Goal: Task Accomplishment & Management: Manage account settings

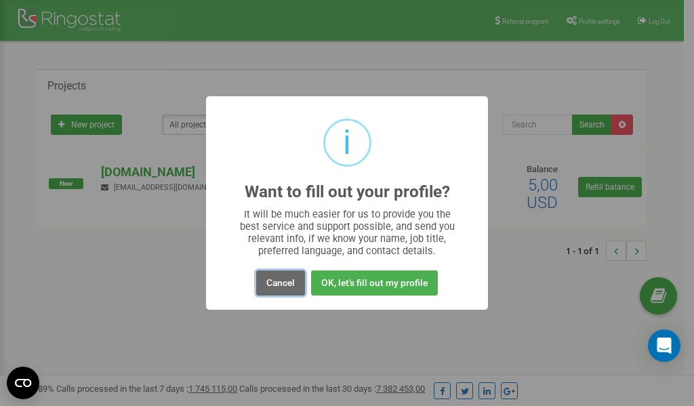
click at [282, 282] on button "Cancel" at bounding box center [280, 282] width 49 height 25
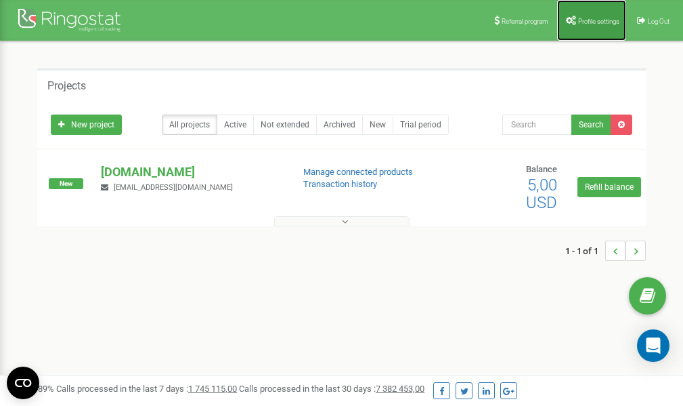
click at [591, 22] on span "Profile settings" at bounding box center [598, 21] width 41 height 7
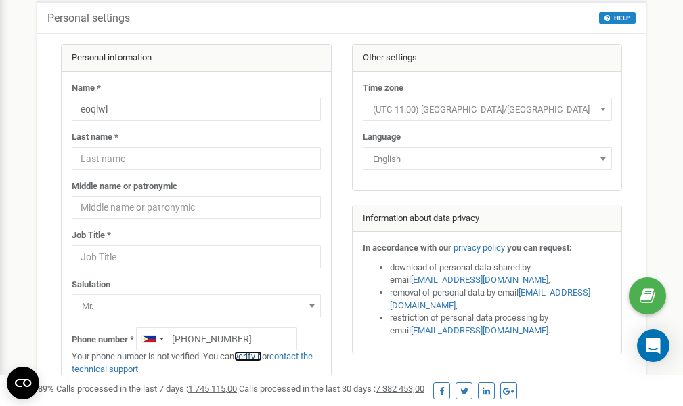
click at [253, 358] on link "verify it" at bounding box center [248, 356] width 28 height 10
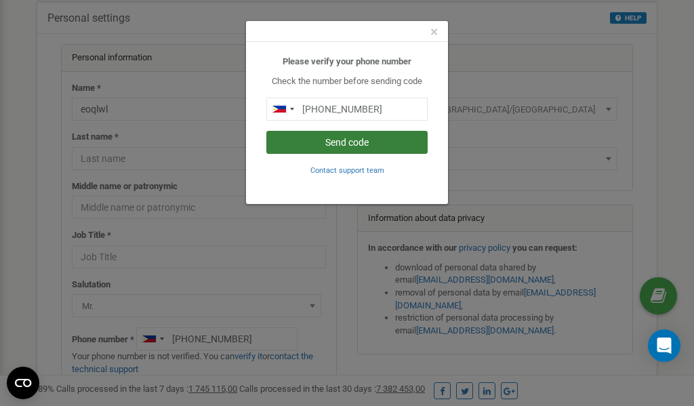
click at [337, 142] on button "Send code" at bounding box center [346, 142] width 161 height 23
